Goal: Information Seeking & Learning: Find specific page/section

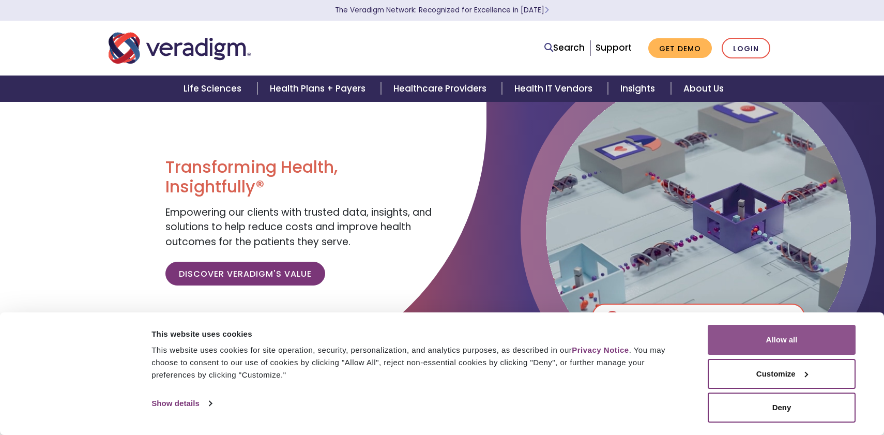
click at [774, 335] on button "Allow all" at bounding box center [782, 340] width 148 height 30
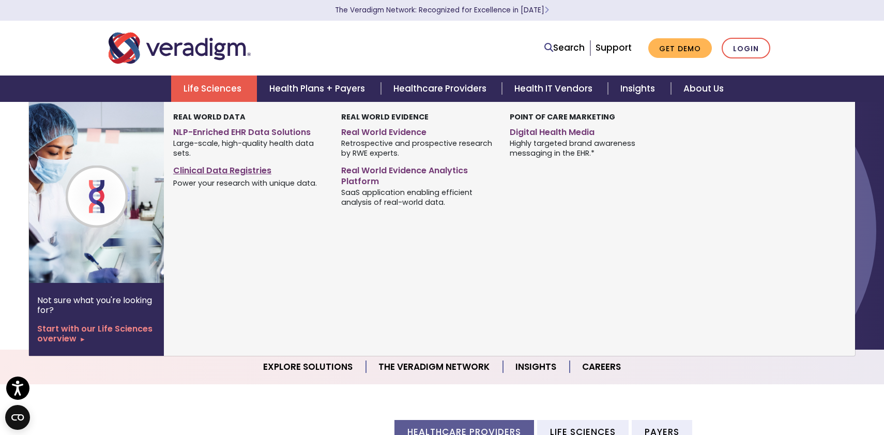
click at [238, 171] on link "Clinical Data Registries" at bounding box center [249, 168] width 152 height 15
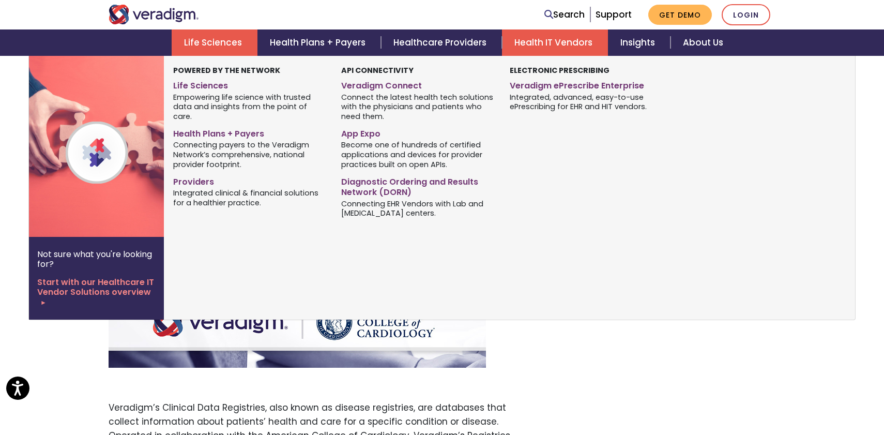
scroll to position [207, 0]
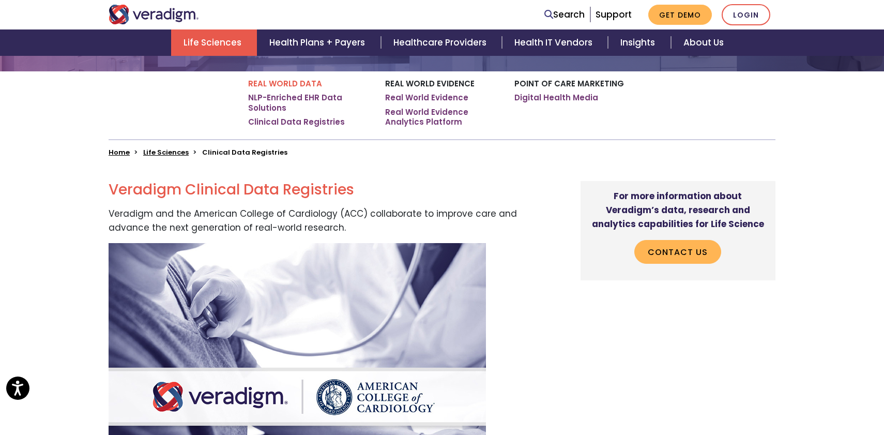
click at [563, 17] on link "Search" at bounding box center [564, 15] width 40 height 14
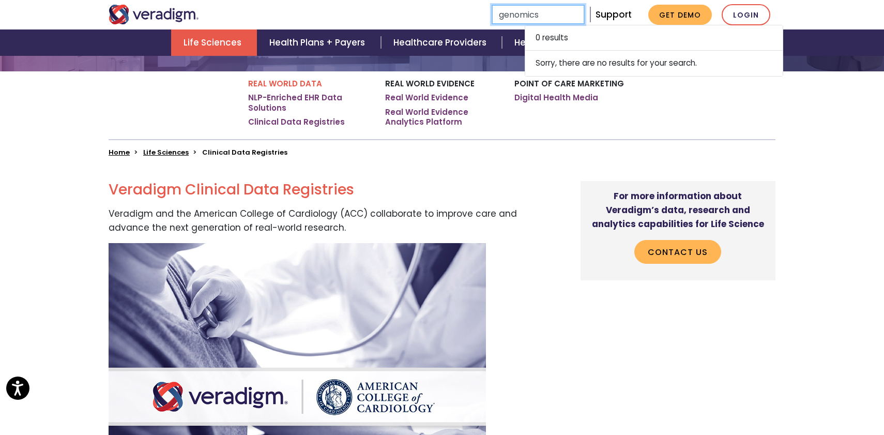
type input "genomics"
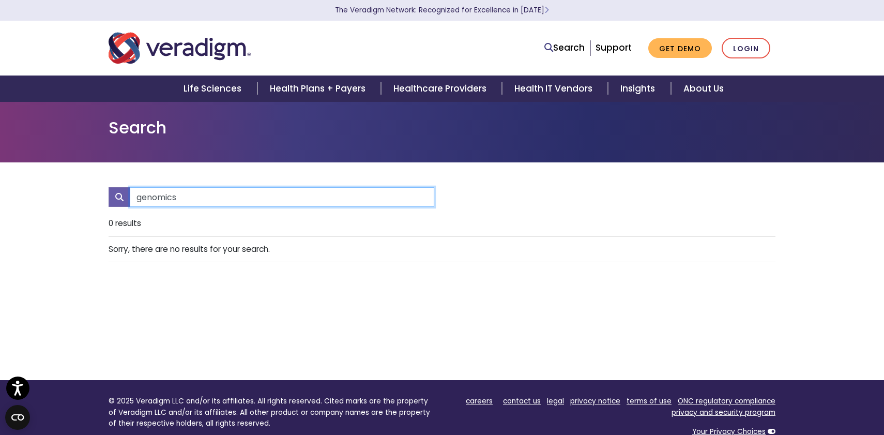
drag, startPoint x: 193, startPoint y: 197, endPoint x: 90, endPoint y: 196, distance: 102.9
click at [90, 196] on div "genomics 0 results" at bounding box center [442, 271] width 884 height 218
type input "sequencing"
